Goal: Task Accomplishment & Management: Use online tool/utility

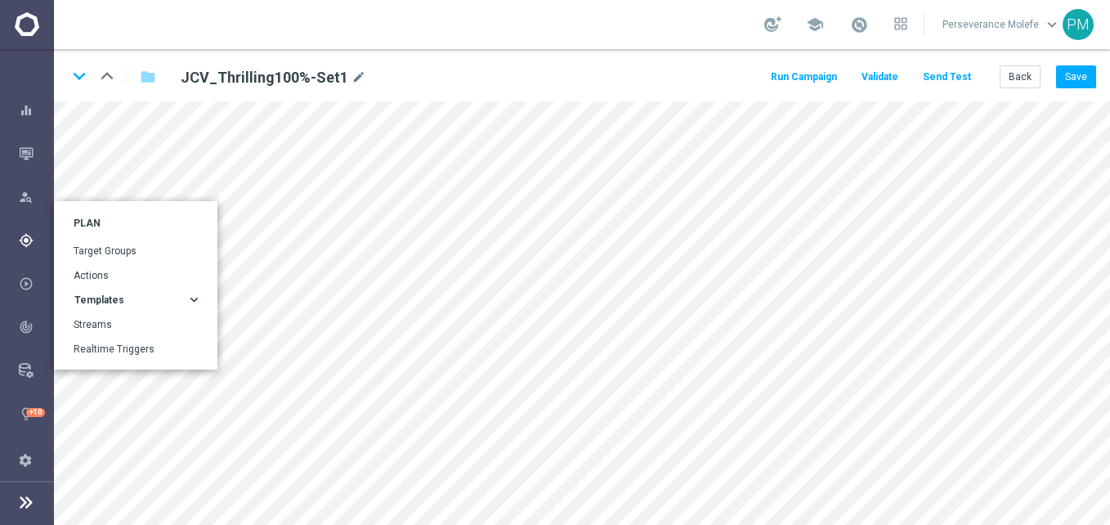
click at [161, 304] on div "Templates" at bounding box center [130, 300] width 112 height 10
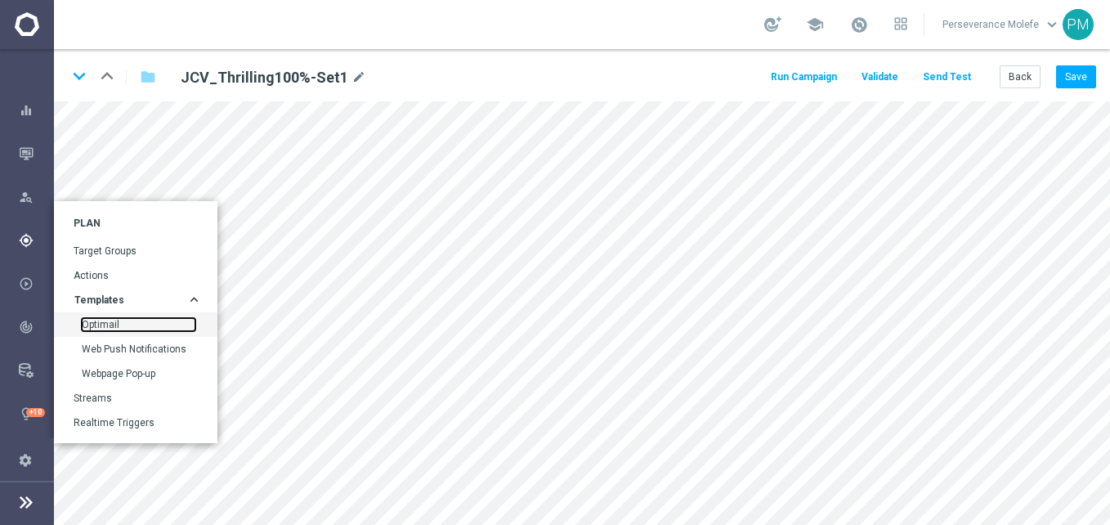
click at [111, 327] on link "Optimail" at bounding box center [139, 324] width 114 height 13
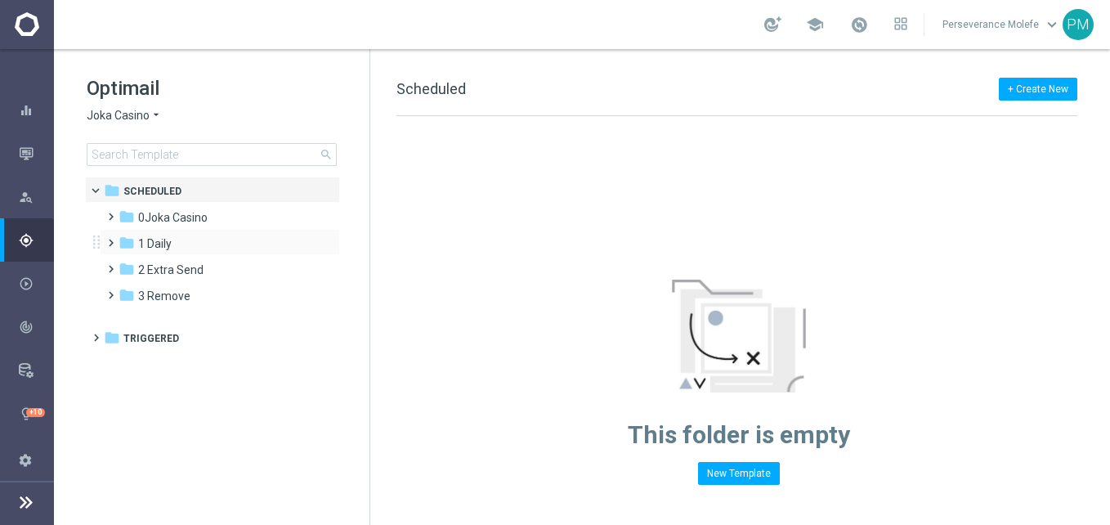
click at [208, 233] on div "folder 1 Daily more_vert" at bounding box center [220, 242] width 240 height 26
click at [199, 257] on div "folder 2 Extra Send more_vert" at bounding box center [220, 268] width 240 height 26
click at [181, 244] on div "folder 1 Daily" at bounding box center [213, 244] width 188 height 19
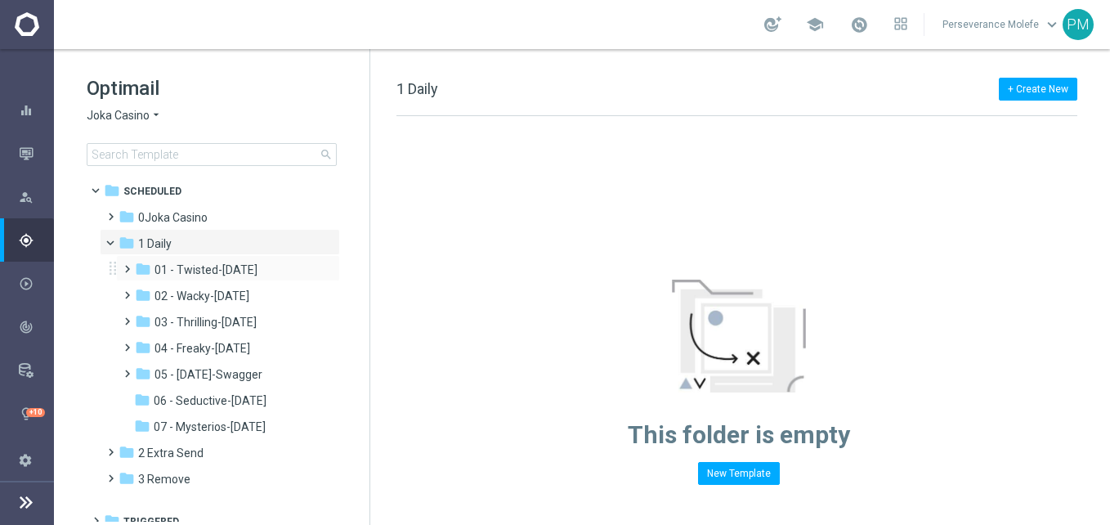
click at [230, 280] on div "folder 01 - Twisted-[DATE] more_vert" at bounding box center [228, 268] width 224 height 26
click at [242, 275] on span "01 - Twisted-[DATE]" at bounding box center [205, 269] width 103 height 15
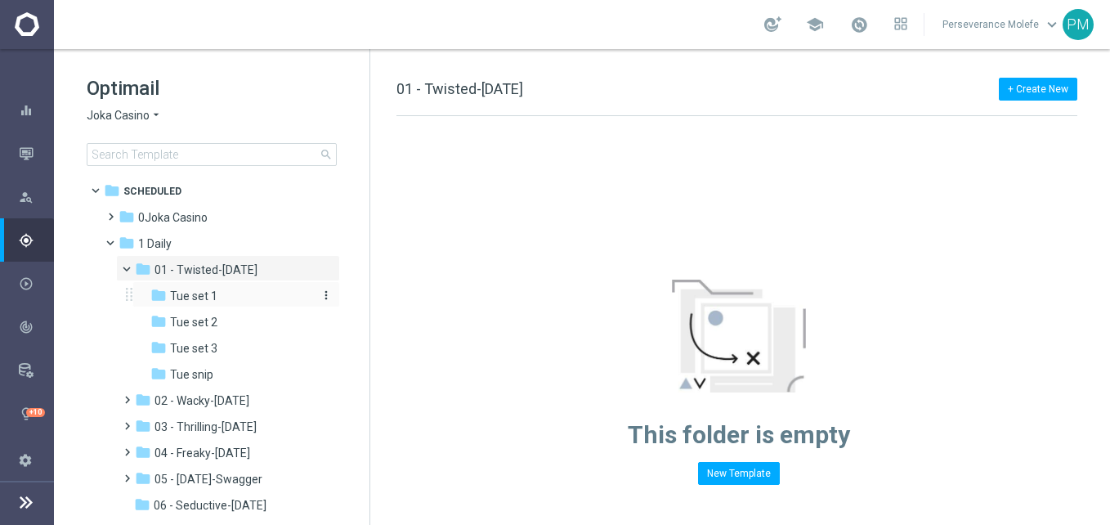
click at [252, 304] on div "folder Tue set 1" at bounding box center [230, 296] width 161 height 19
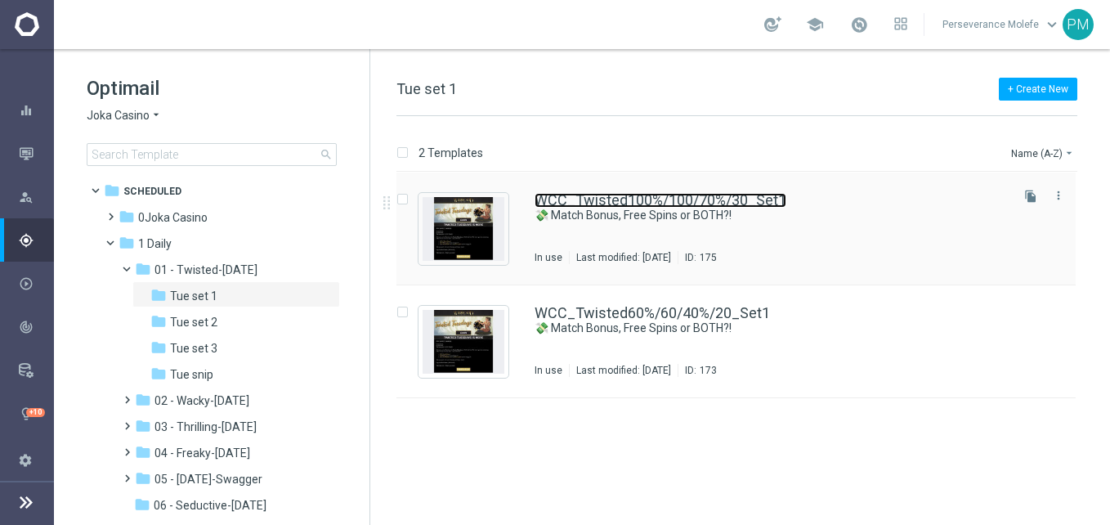
click at [602, 200] on link "WCC_Twisted100%/100/70%/30_Set1" at bounding box center [661, 200] width 252 height 15
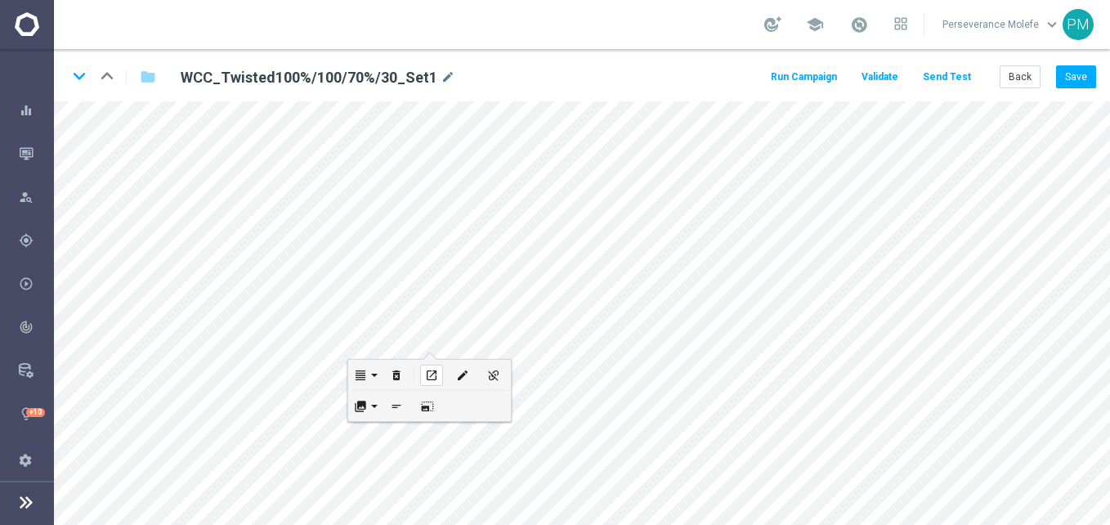
click at [432, 374] on icon "open_in_new" at bounding box center [431, 375] width 12 height 13
